Goal: Task Accomplishment & Management: Use online tool/utility

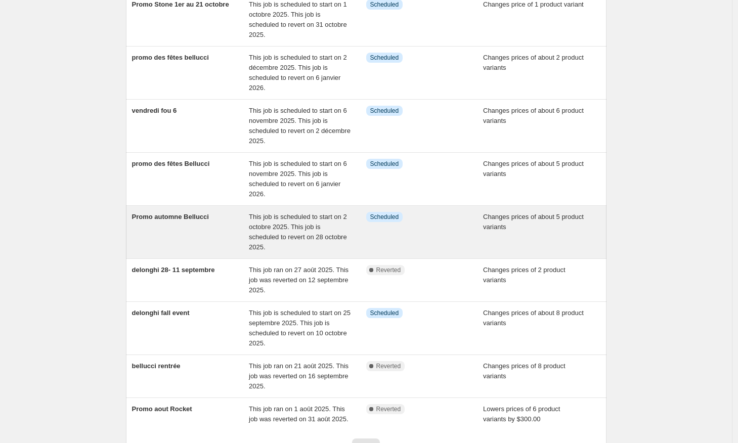
scroll to position [153, 0]
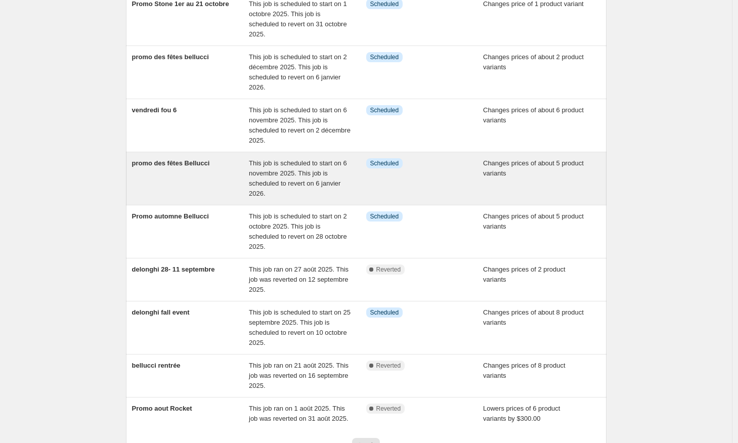
click at [197, 169] on div "promo des fêtes Bellucci" at bounding box center [190, 178] width 117 height 40
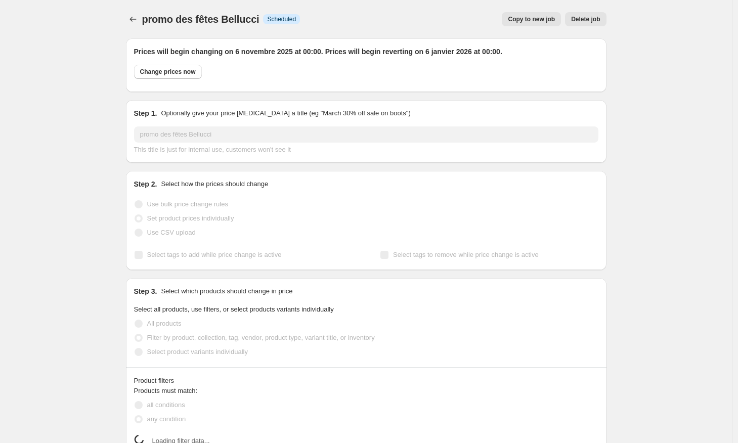
select select "vendor"
select select "product"
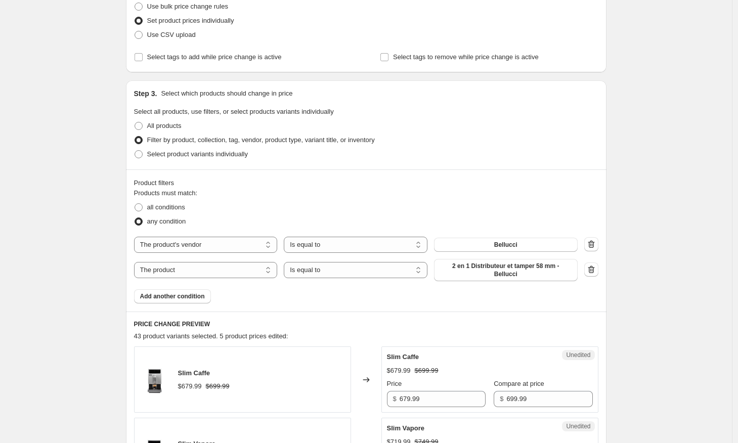
scroll to position [180, 0]
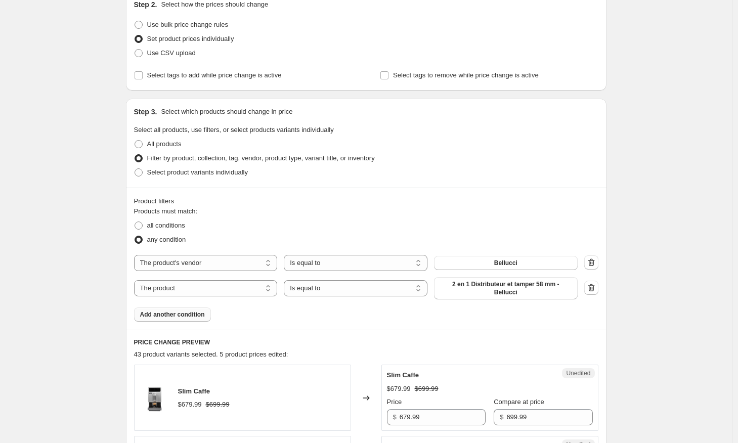
click at [195, 314] on span "Add another condition" at bounding box center [172, 315] width 65 height 8
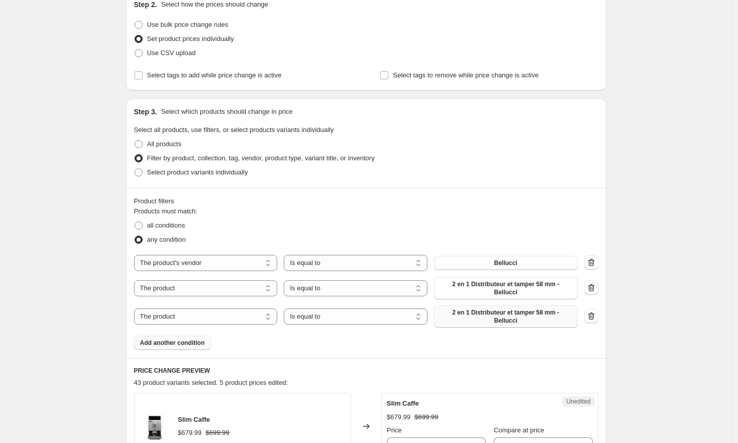
click at [501, 326] on button "2 en 1 Distributeur et tamper 58 mm - Bellucci" at bounding box center [506, 316] width 144 height 22
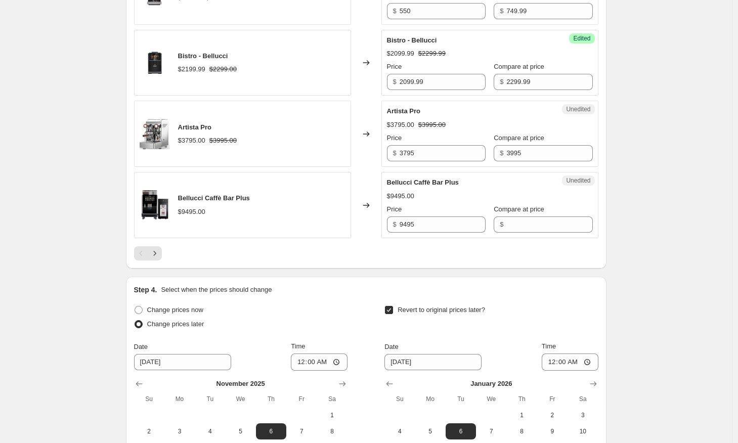
scroll to position [1748, 0]
click at [159, 253] on icon "Next" at bounding box center [155, 252] width 10 height 10
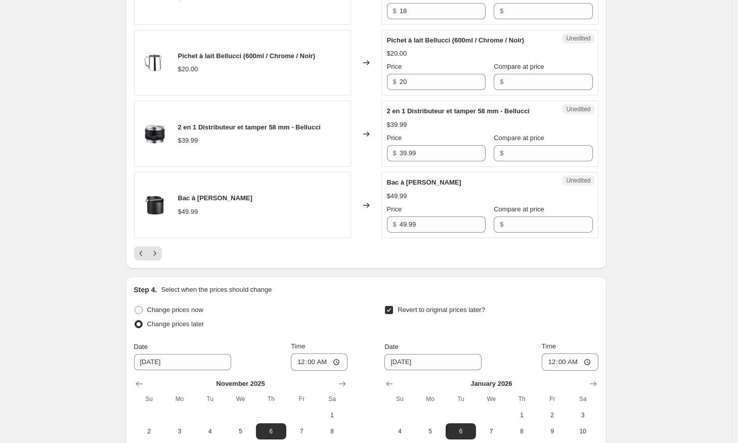
scroll to position [1754, 0]
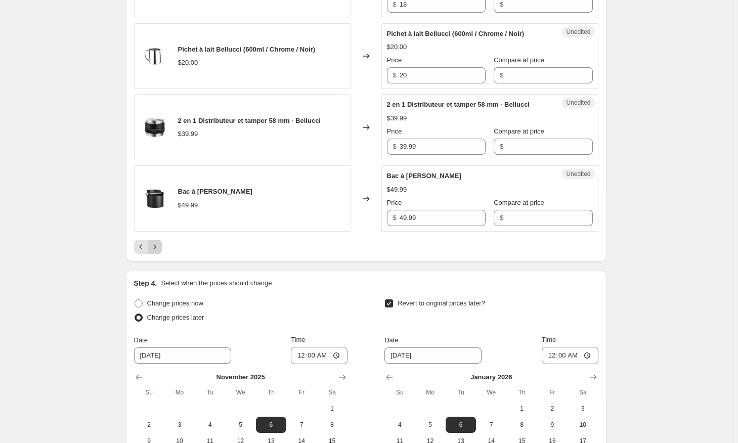
click at [157, 247] on icon "Next" at bounding box center [155, 247] width 10 height 10
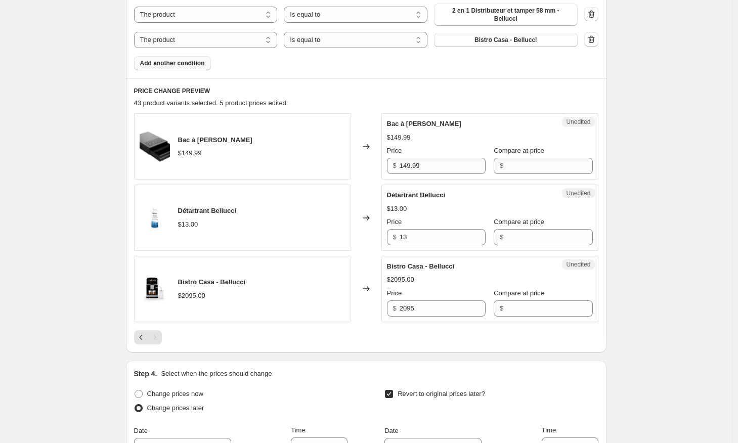
scroll to position [441, 0]
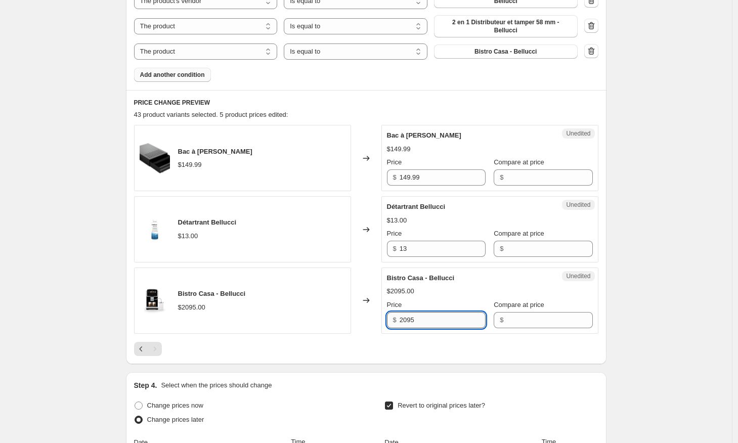
click at [433, 323] on input "2095" at bounding box center [443, 320] width 86 height 16
click at [518, 319] on input "Compare at price" at bounding box center [549, 320] width 86 height 16
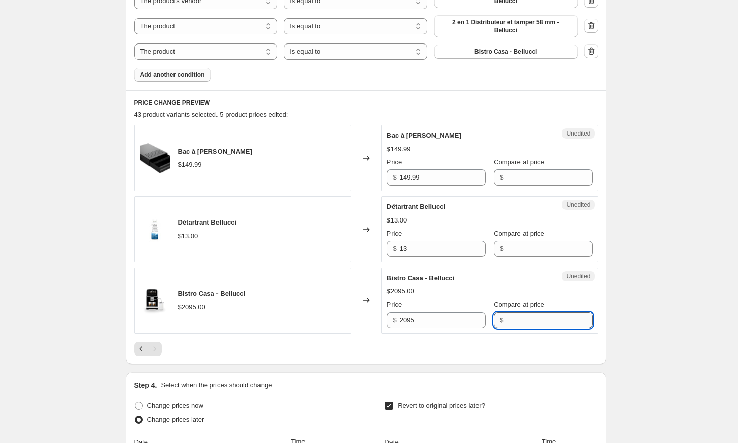
paste input "2095"
type input "2095"
click at [446, 320] on input "2095" at bounding box center [443, 320] width 86 height 16
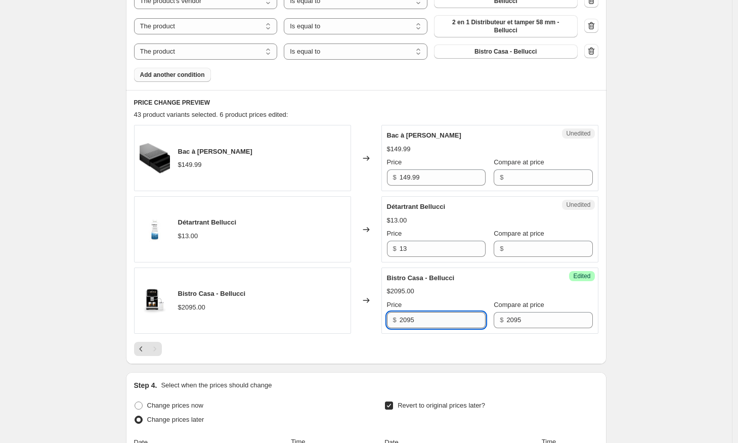
click at [446, 320] on input "2095" at bounding box center [443, 320] width 86 height 16
type input "1895"
click at [731, 264] on div "promo des fêtes Bellucci. This page is ready promo des fêtes Bellucci Info Sche…" at bounding box center [366, 134] width 732 height 1151
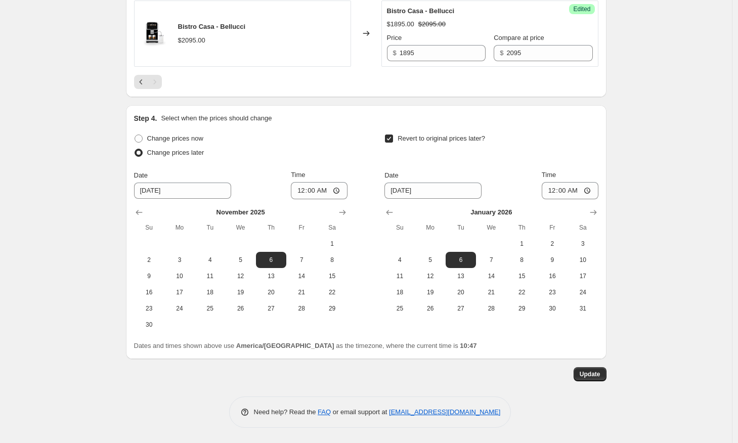
scroll to position [709, 0]
click at [590, 373] on span "Update" at bounding box center [590, 374] width 21 height 8
